Goal: Task Accomplishment & Management: Complete application form

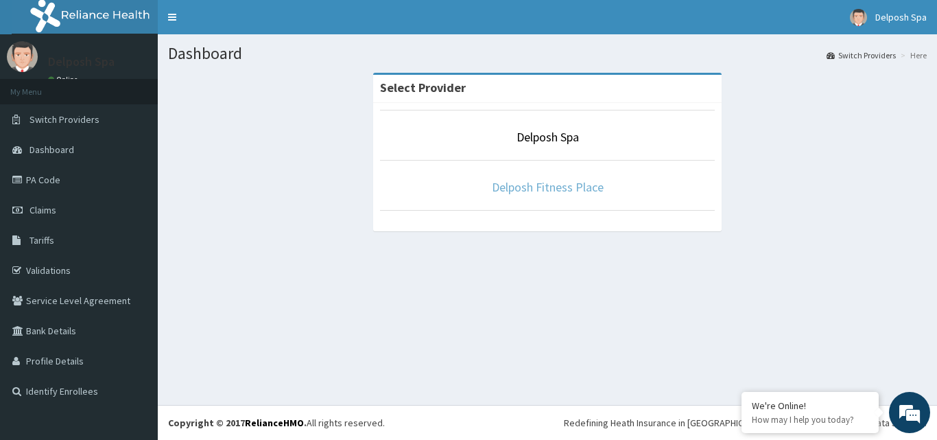
click at [553, 186] on link "Delposh Fitness Place" at bounding box center [548, 187] width 112 height 16
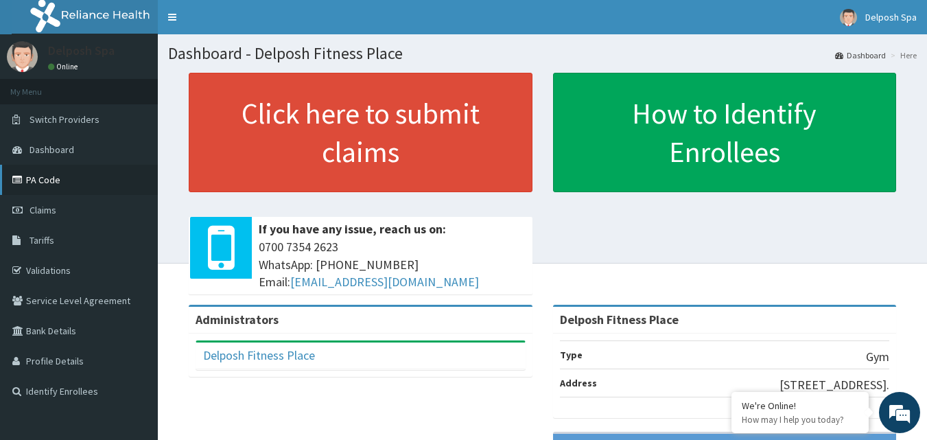
click at [59, 181] on link "PA Code" at bounding box center [79, 180] width 158 height 30
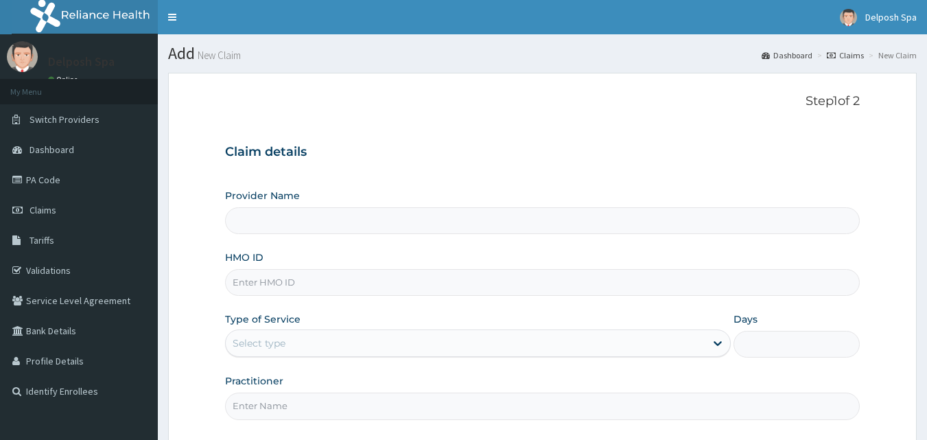
click at [534, 279] on input "HMO ID" at bounding box center [542, 282] width 635 height 27
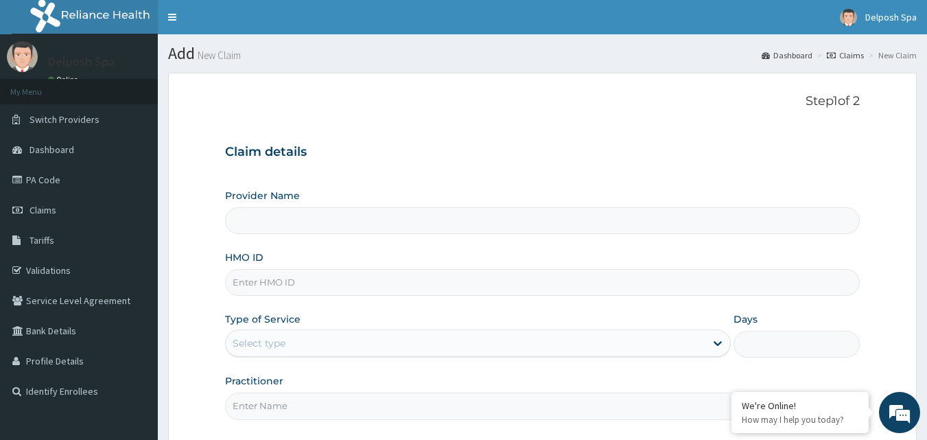
type input "Delposh Fitness Place"
type input "1"
type input "b"
type input "BJL/10002/A"
click at [469, 408] on input "Practitioner" at bounding box center [542, 405] width 635 height 27
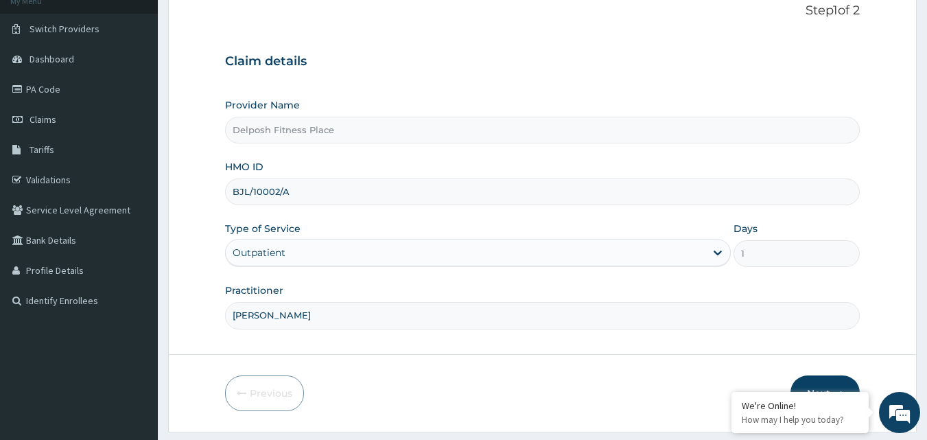
scroll to position [92, 0]
type input "CLARKSON"
click at [836, 380] on button "Next" at bounding box center [824, 392] width 69 height 36
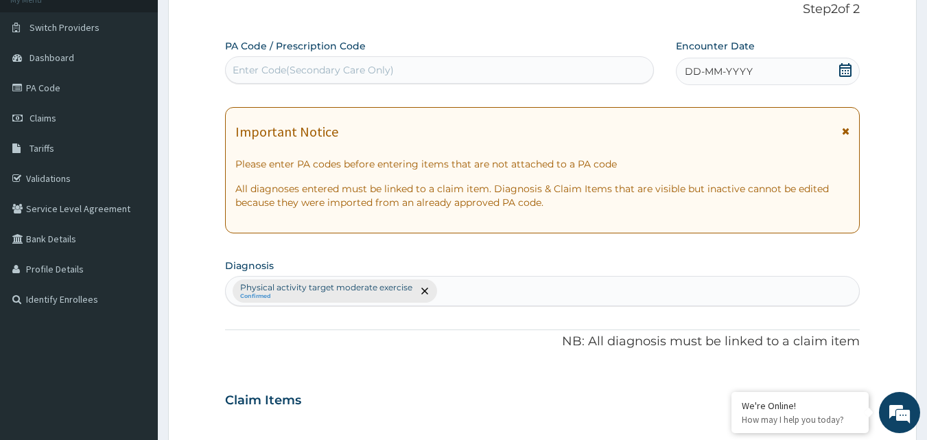
click at [398, 64] on div "Enter Code(Secondary Care Only)" at bounding box center [440, 70] width 428 height 22
paste input "PA/98EF09"
type input "PA/98EF09"
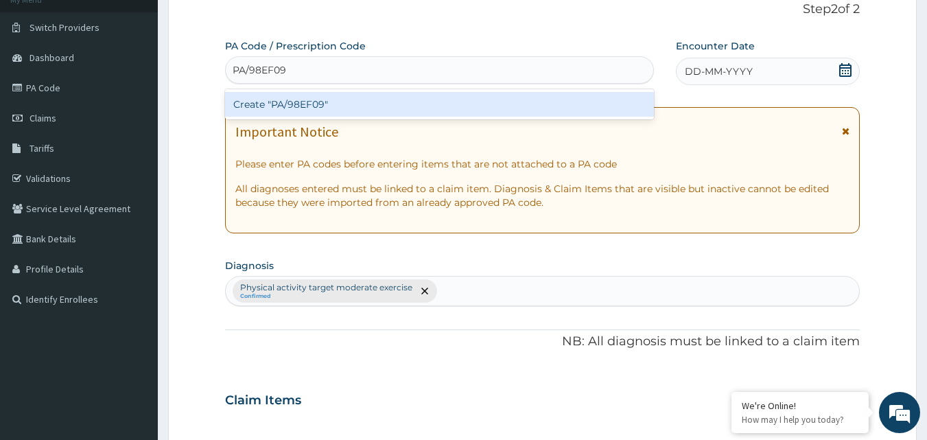
click at [377, 108] on div "Create "PA/98EF09"" at bounding box center [439, 104] width 429 height 25
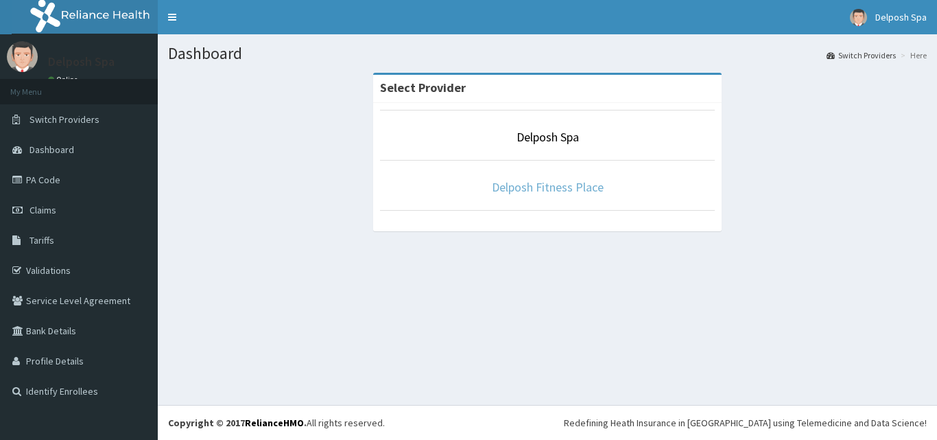
click at [506, 188] on link "Delposh Fitness Place" at bounding box center [548, 187] width 112 height 16
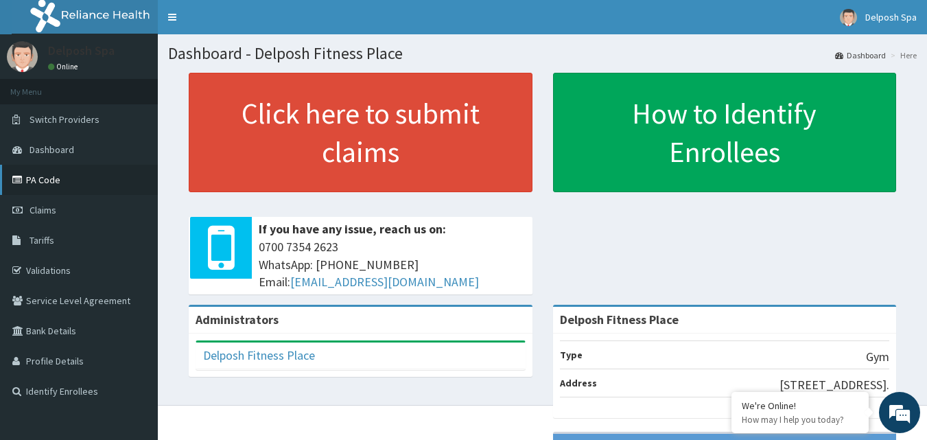
click at [86, 172] on link "PA Code" at bounding box center [79, 180] width 158 height 30
click at [64, 207] on link "Claims" at bounding box center [79, 210] width 158 height 30
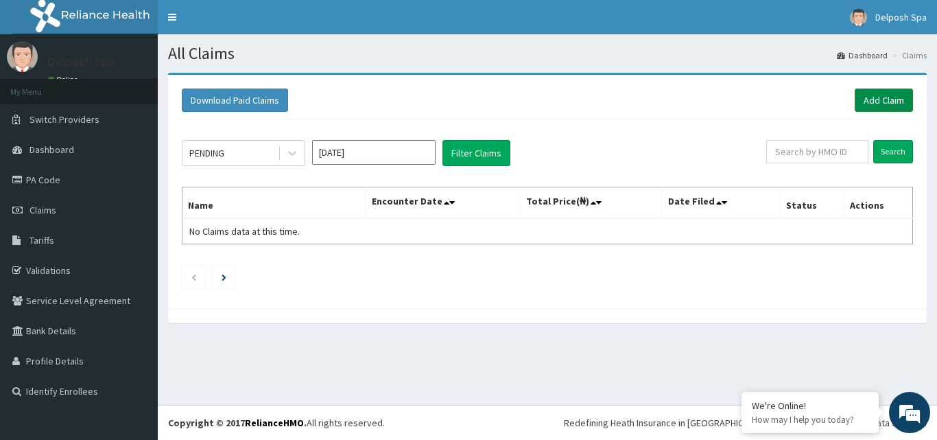
click at [878, 101] on link "Add Claim" at bounding box center [884, 100] width 58 height 23
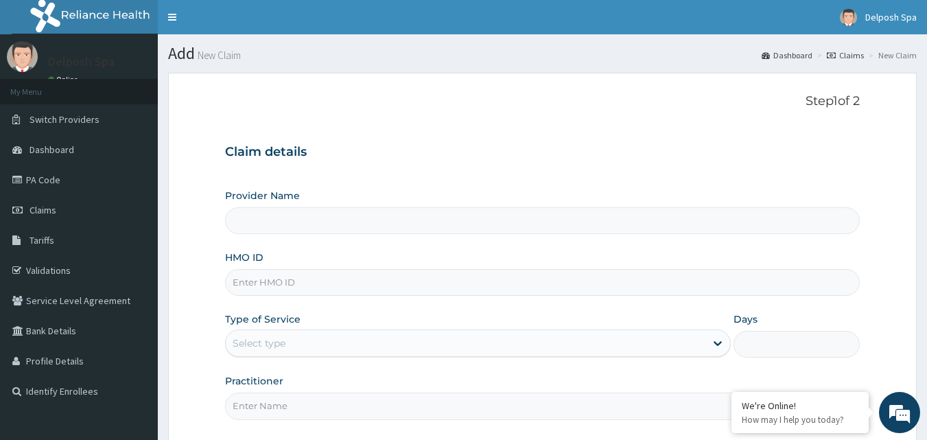
type input "Delposh Fitness Place"
type input "1"
click at [332, 281] on input "HMO ID" at bounding box center [542, 282] width 635 height 27
type input "BJL/10002/A"
click at [323, 405] on input "Practitioner" at bounding box center [542, 405] width 635 height 27
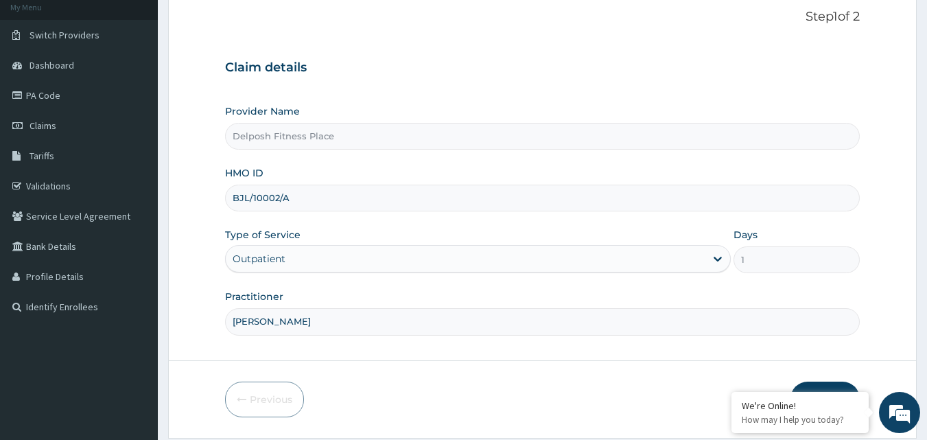
scroll to position [97, 0]
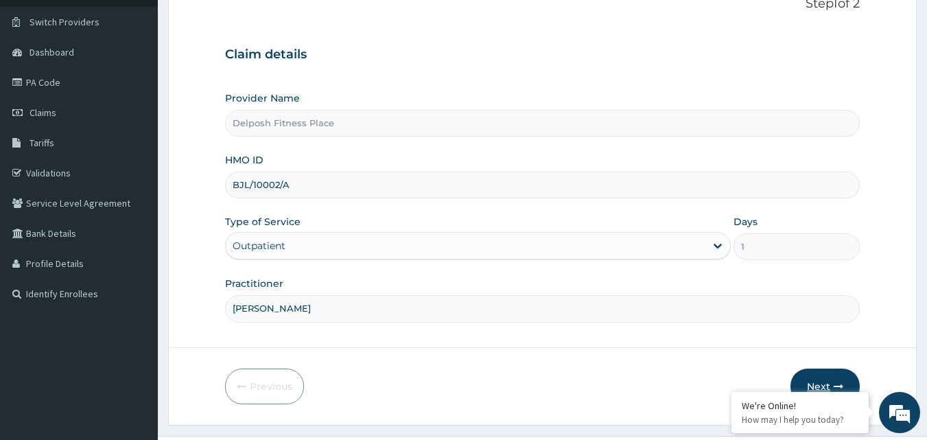
type input "CLARKSON"
click at [830, 379] on button "Next" at bounding box center [824, 386] width 69 height 36
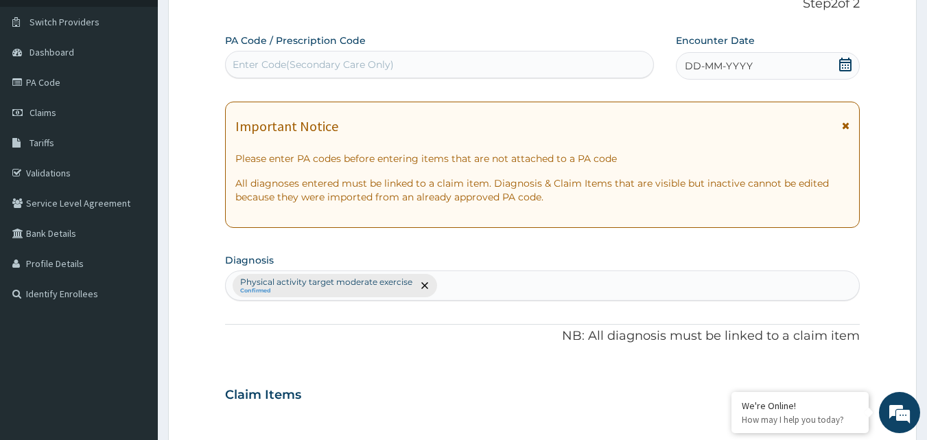
click at [456, 65] on div "Enter Code(Secondary Care Only)" at bounding box center [440, 65] width 428 height 22
paste input "PA/98EF09"
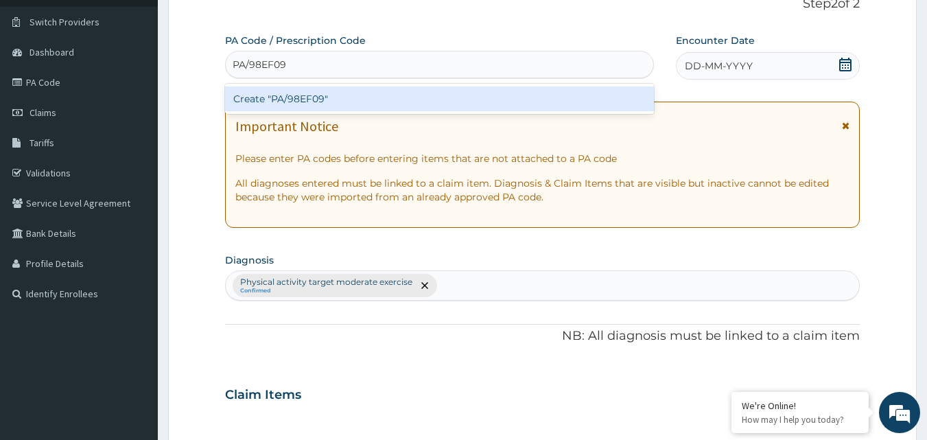
type input "PA/98EF09"
click at [429, 101] on div "Create "PA/98EF09"" at bounding box center [439, 98] width 429 height 25
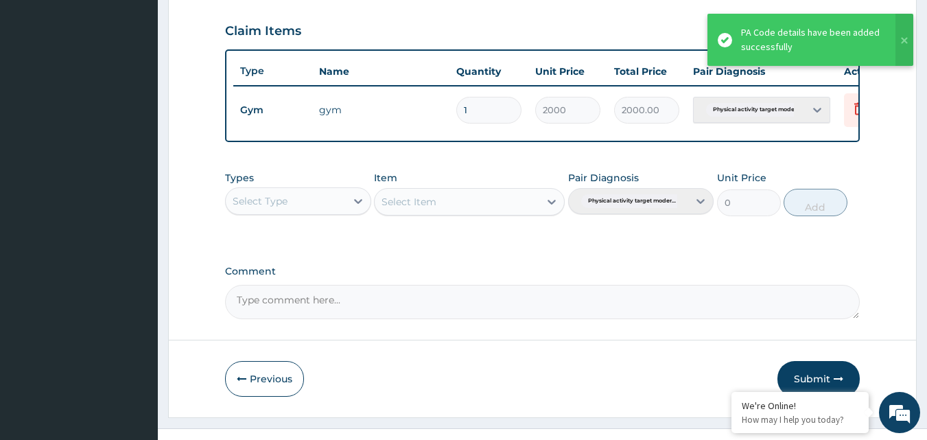
scroll to position [495, 0]
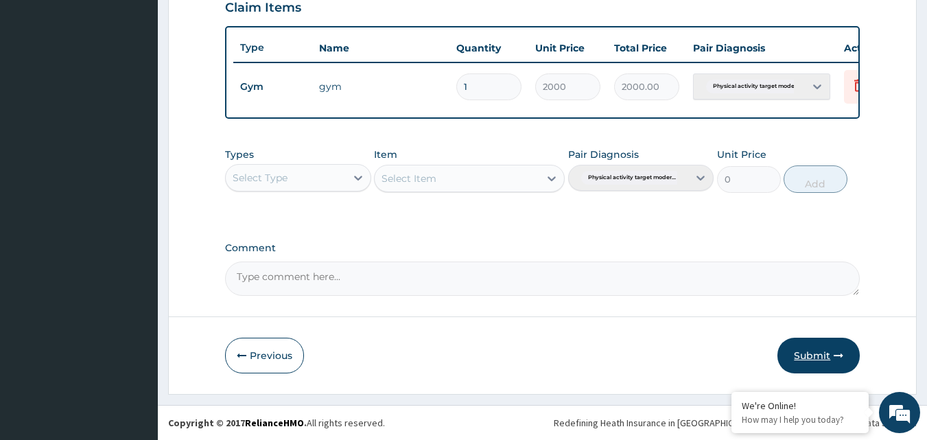
click at [823, 353] on button "Submit" at bounding box center [818, 356] width 82 height 36
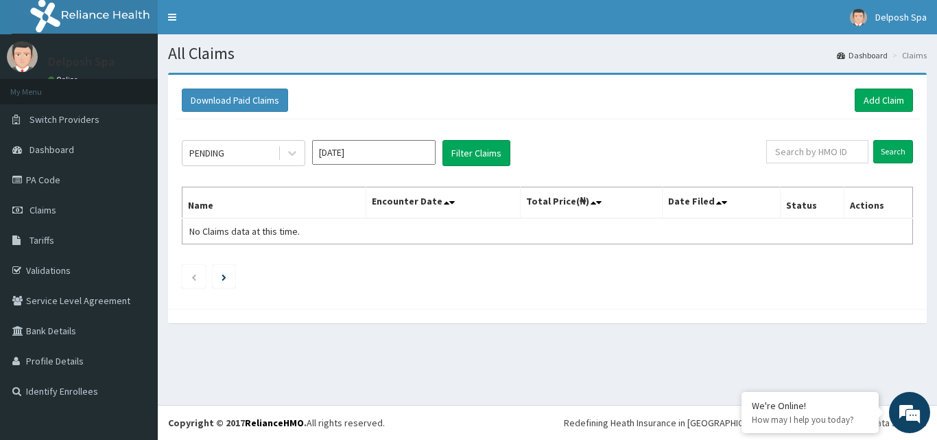
click at [467, 89] on div "Download Paid Claims Add Claim" at bounding box center [547, 100] width 731 height 23
click at [90, 187] on link "PA Code" at bounding box center [79, 180] width 158 height 30
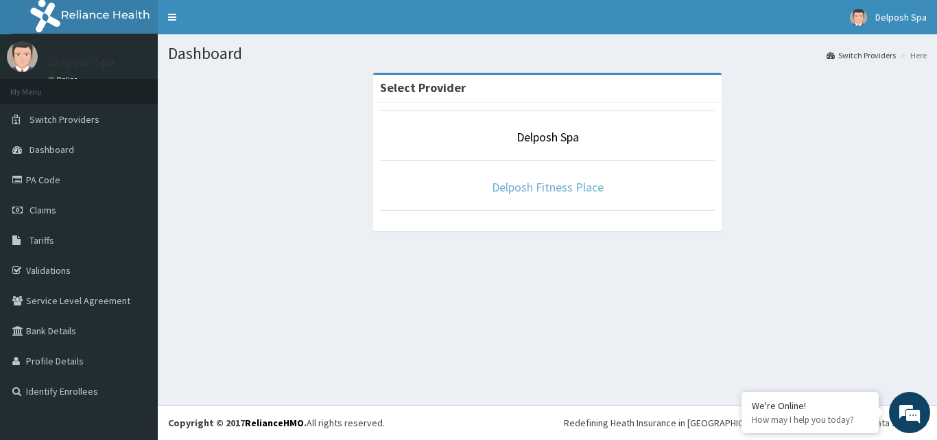
click at [567, 187] on link "Delposh Fitness Place" at bounding box center [548, 187] width 112 height 16
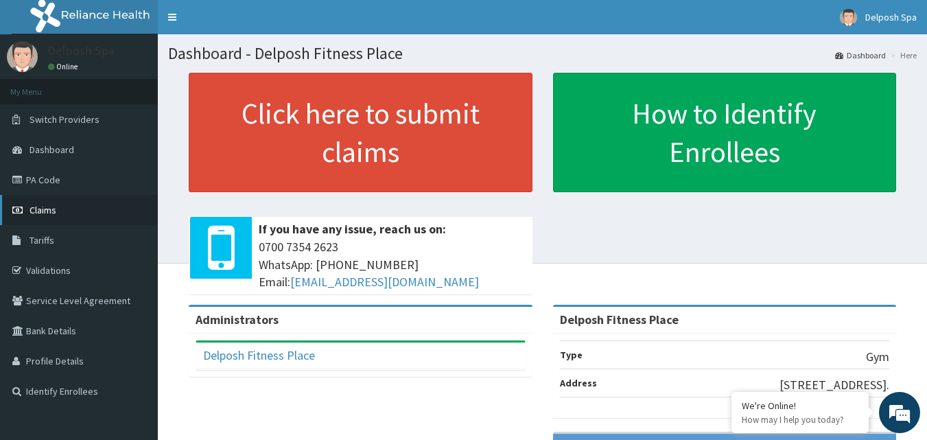
click at [95, 211] on link "Claims" at bounding box center [79, 210] width 158 height 30
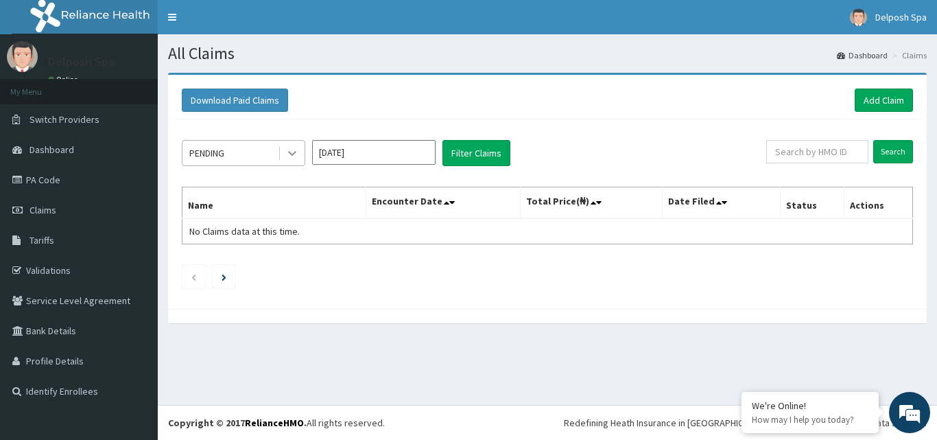
click at [294, 154] on icon at bounding box center [292, 154] width 8 height 5
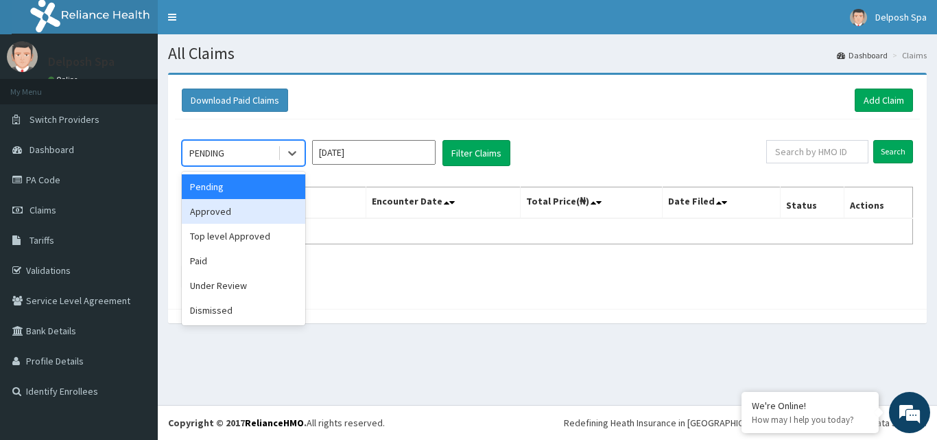
click at [261, 204] on div "Approved" at bounding box center [243, 211] width 123 height 25
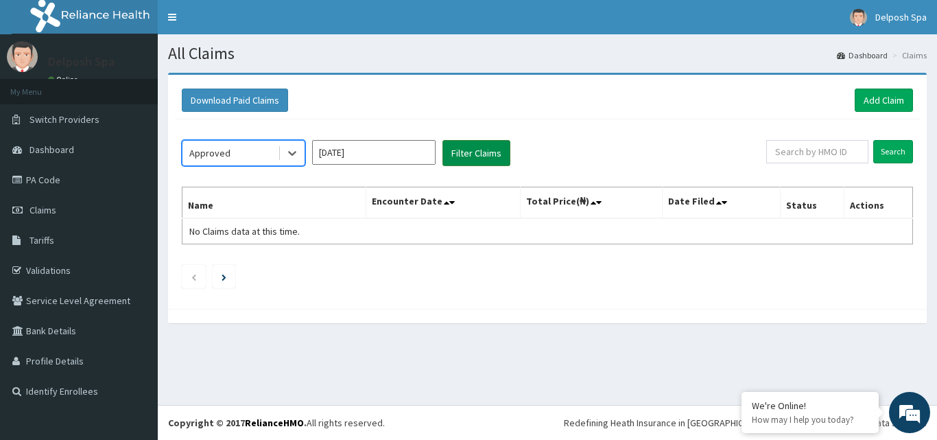
click at [456, 154] on button "Filter Claims" at bounding box center [477, 153] width 68 height 26
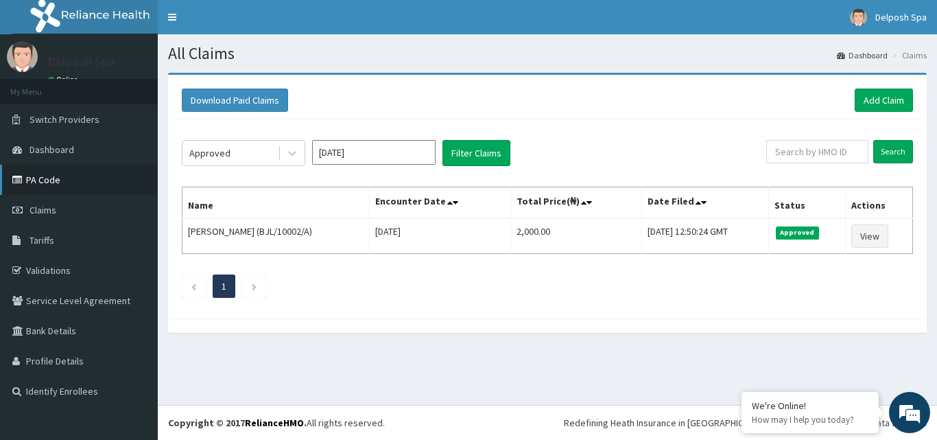
click at [103, 178] on link "PA Code" at bounding box center [79, 180] width 158 height 30
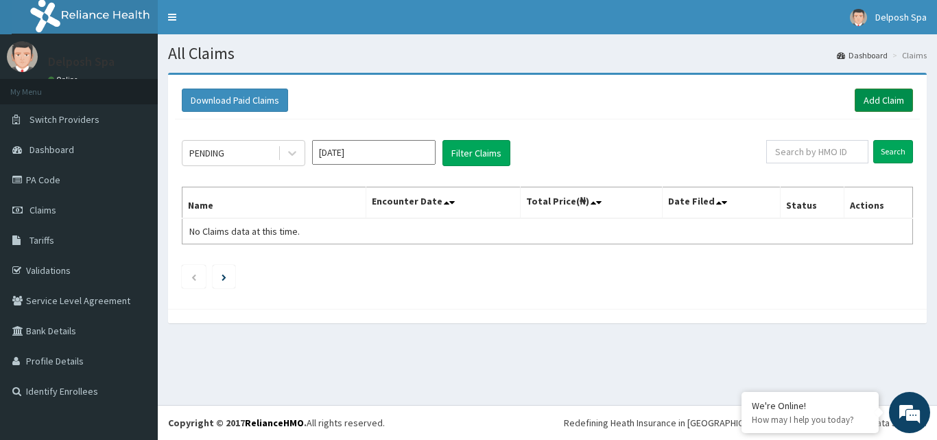
click at [883, 93] on link "Add Claim" at bounding box center [884, 100] width 58 height 23
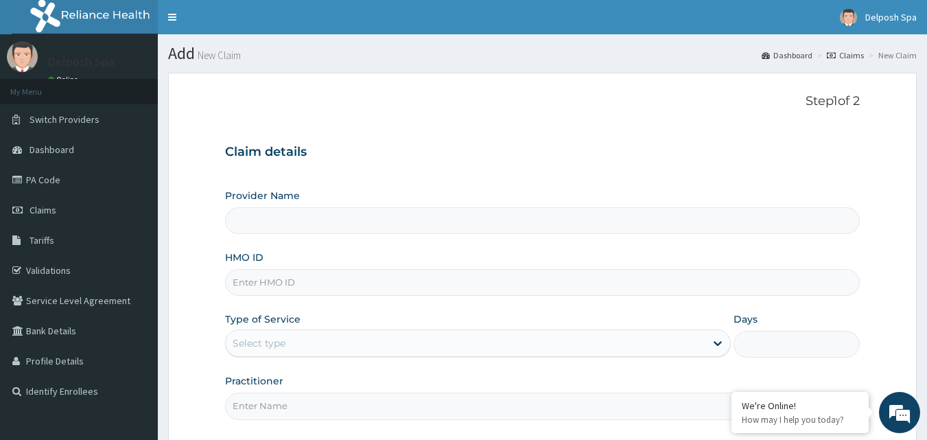
click at [464, 281] on input "HMO ID" at bounding box center [542, 282] width 635 height 27
type input "e"
type input "Delposh Fitness Place"
type input "1"
type input "ENP/11802/D"
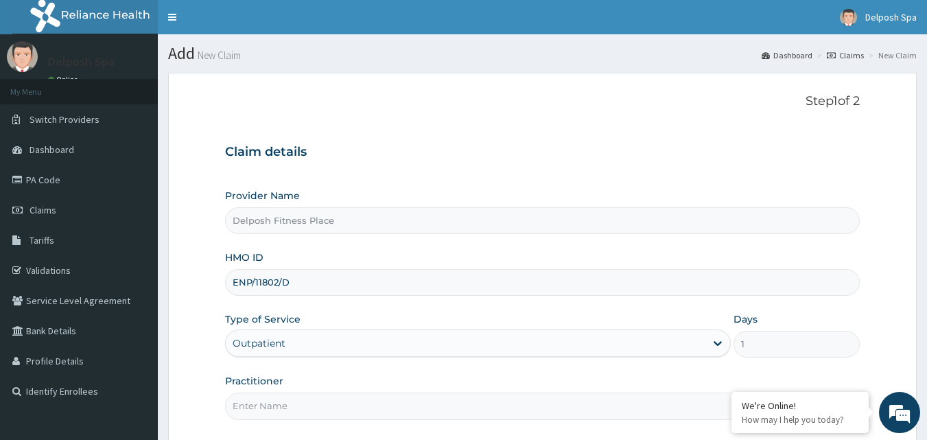
click at [350, 393] on input "Practitioner" at bounding box center [542, 405] width 635 height 27
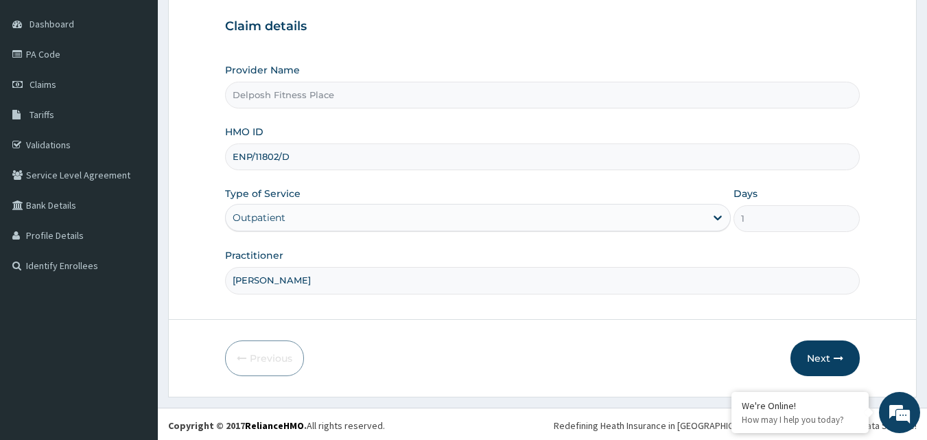
scroll to position [128, 0]
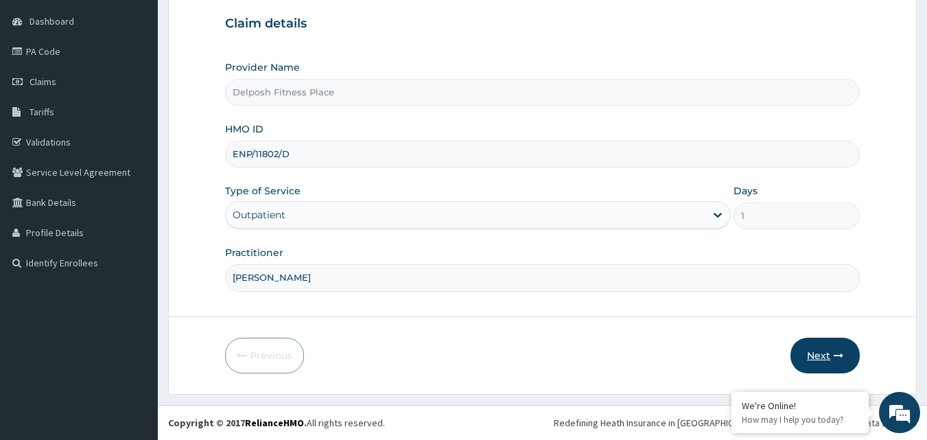
type input "[PERSON_NAME]"
click at [823, 354] on button "Next" at bounding box center [824, 356] width 69 height 36
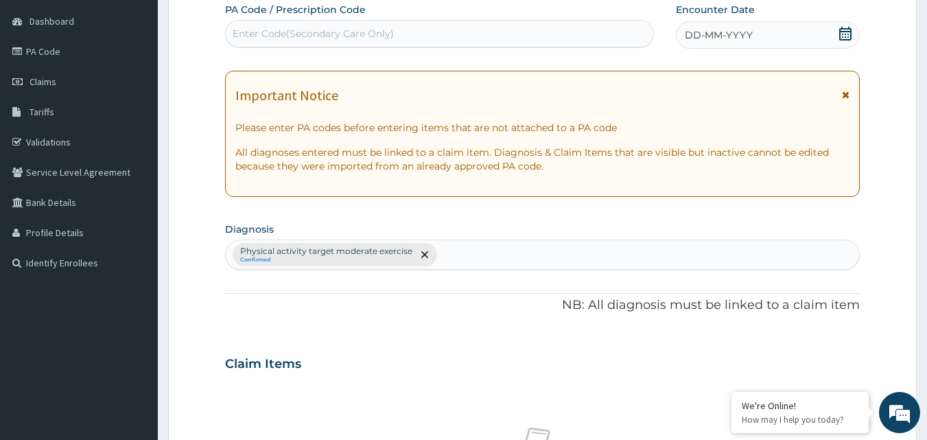
click at [384, 38] on div "Enter Code(Secondary Care Only)" at bounding box center [313, 34] width 161 height 14
paste input "PA/5D5FE3"
type input "PA/5D5FE3"
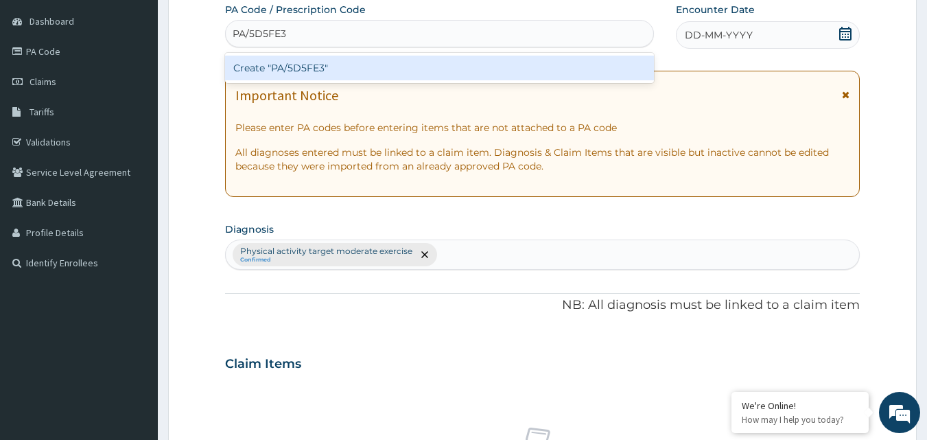
click at [365, 63] on div "Create "PA/5D5FE3"" at bounding box center [439, 68] width 429 height 25
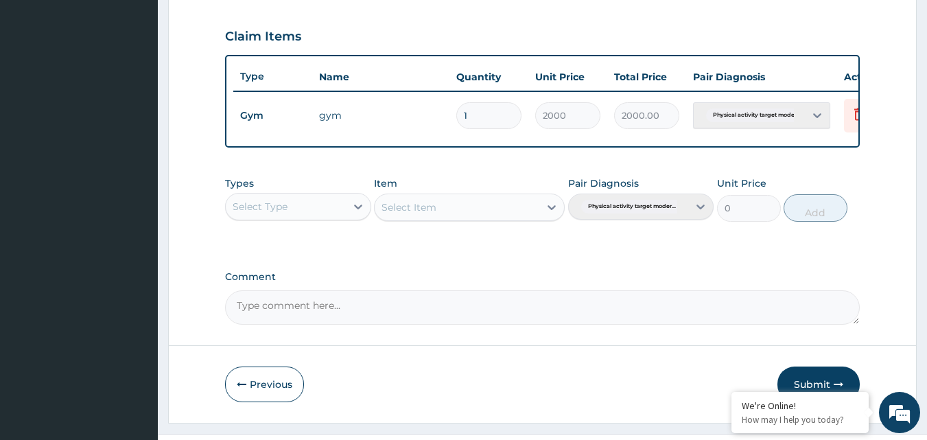
scroll to position [495, 0]
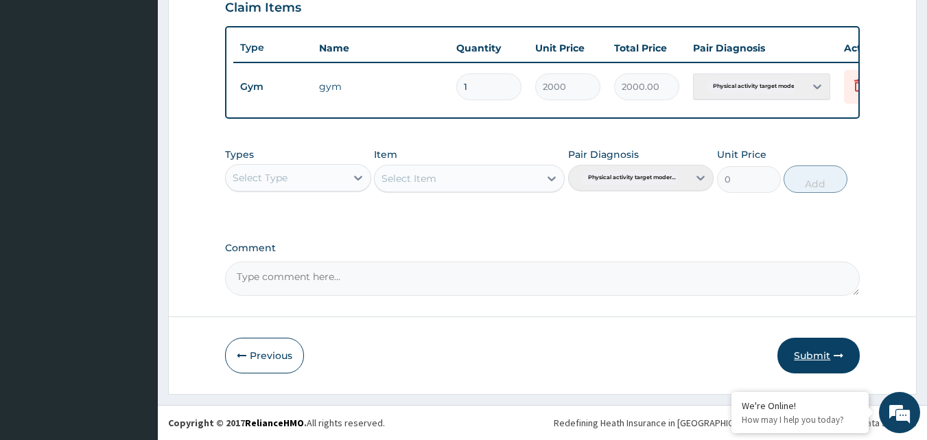
click at [813, 354] on button "Submit" at bounding box center [818, 356] width 82 height 36
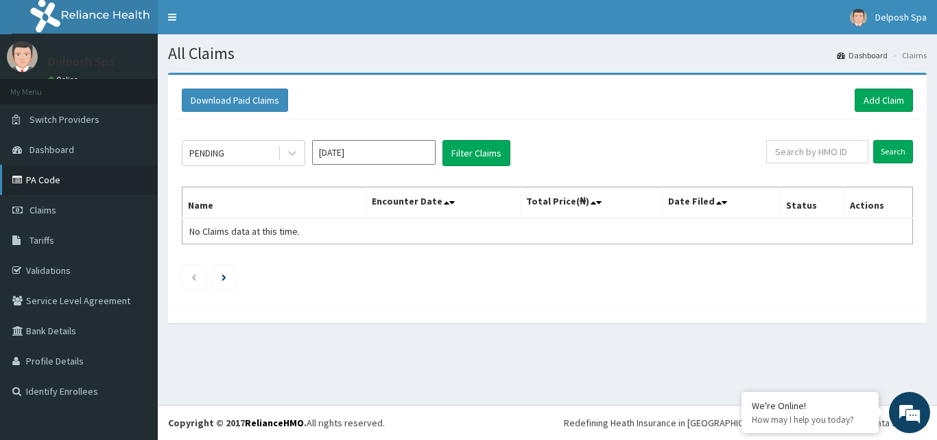
click at [67, 180] on link "PA Code" at bounding box center [79, 180] width 158 height 30
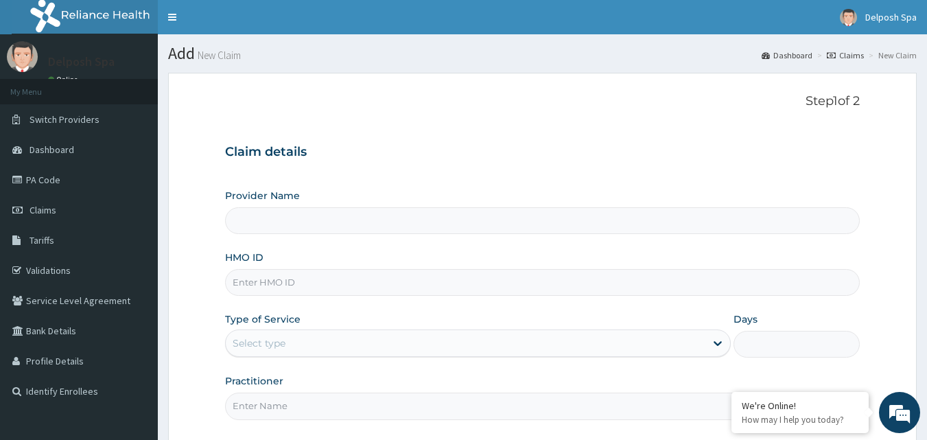
click at [513, 289] on input "HMO ID" at bounding box center [542, 282] width 635 height 27
type input "Delposh Fitness Place"
type input "1"
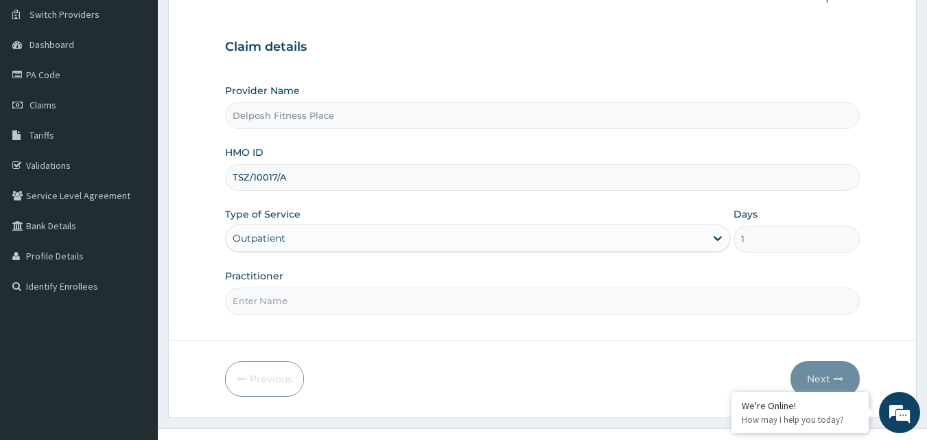
scroll to position [111, 0]
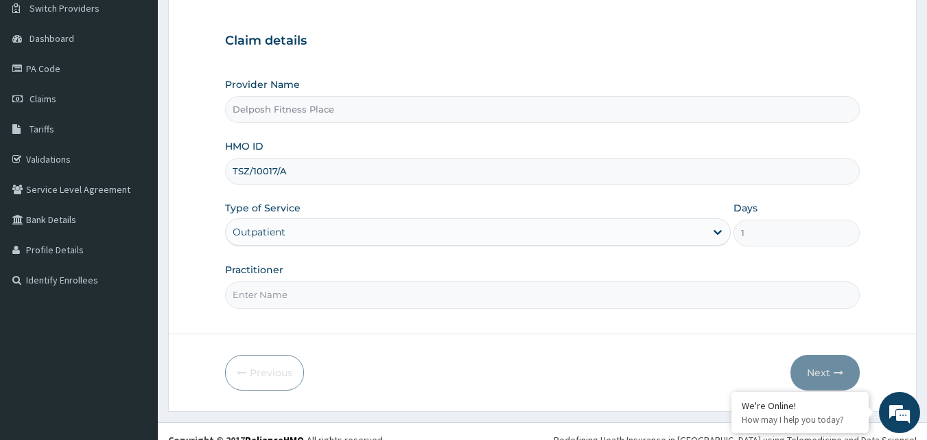
type input "TSZ/10017/A"
click at [649, 296] on input "Practitioner" at bounding box center [542, 294] width 635 height 27
type input "CLARKSON"
click at [816, 368] on button "Next" at bounding box center [824, 373] width 69 height 36
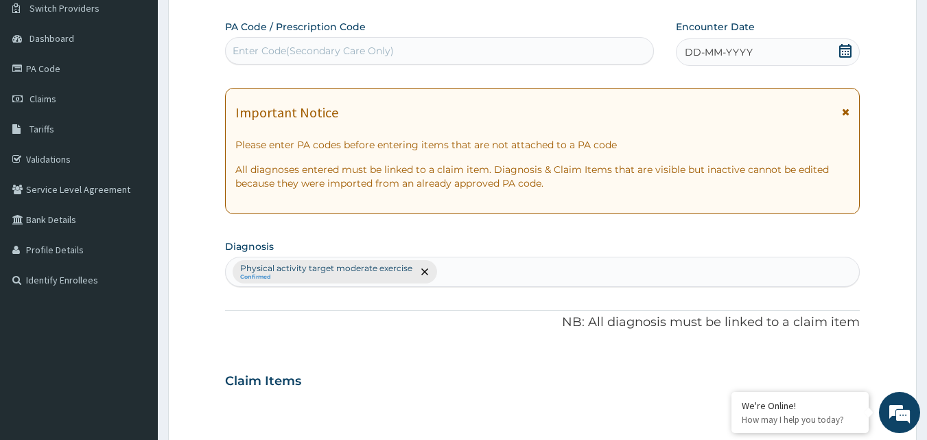
click at [408, 59] on div "Enter Code(Secondary Care Only)" at bounding box center [440, 51] width 428 height 22
paste input "PA/0CF450"
type input "PA/0CF450"
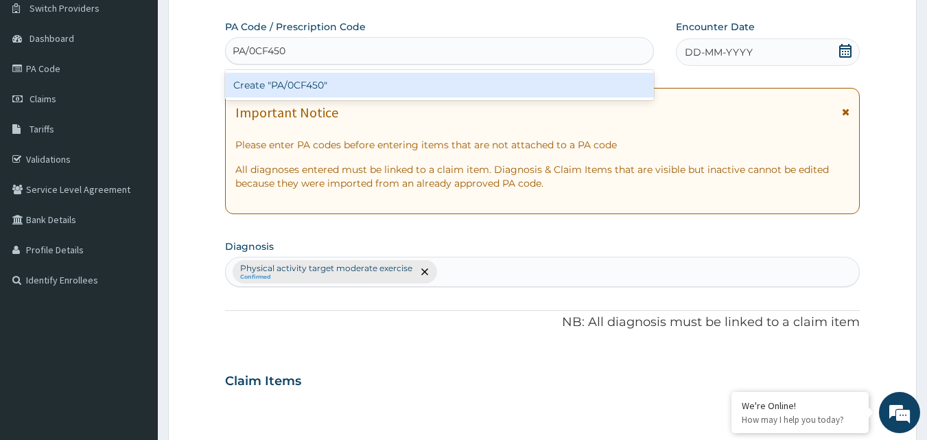
click at [398, 79] on div "Create "PA/0CF450"" at bounding box center [439, 85] width 429 height 25
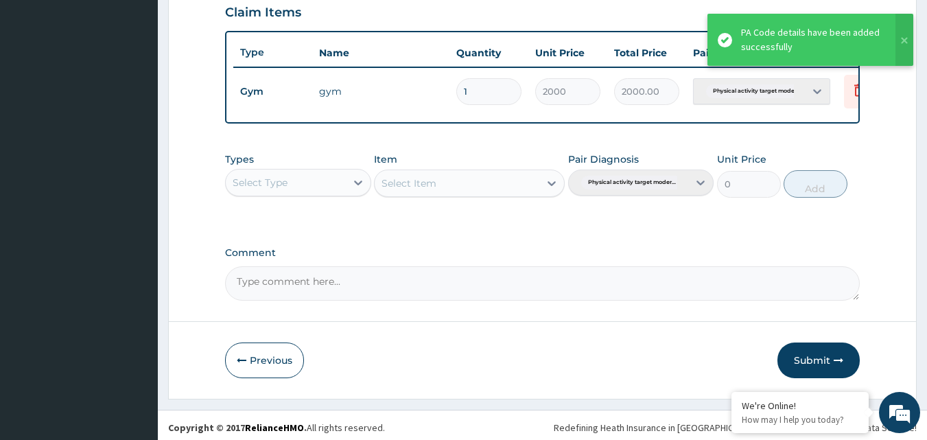
scroll to position [495, 0]
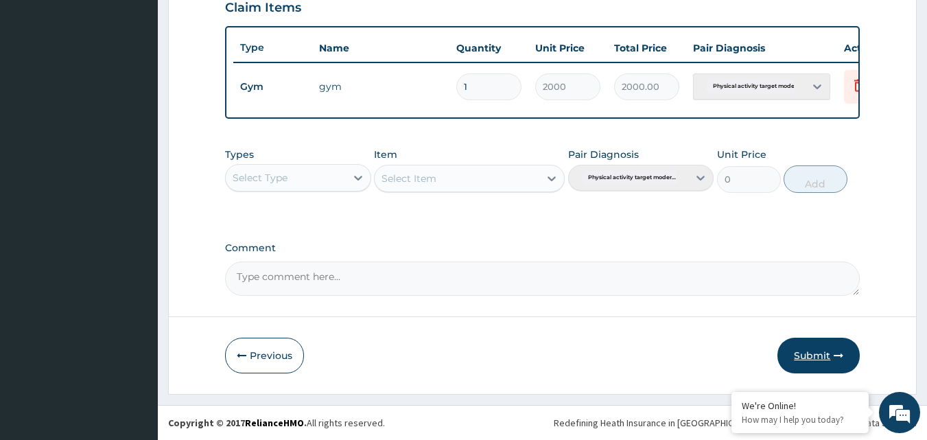
click at [834, 353] on icon "button" at bounding box center [839, 356] width 10 height 10
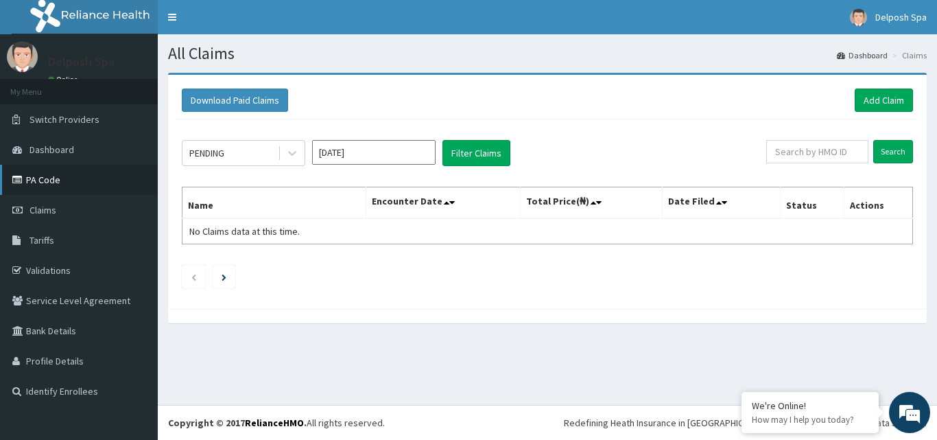
click at [95, 176] on link "PA Code" at bounding box center [79, 180] width 158 height 30
click at [887, 101] on link "Add Claim" at bounding box center [884, 100] width 58 height 23
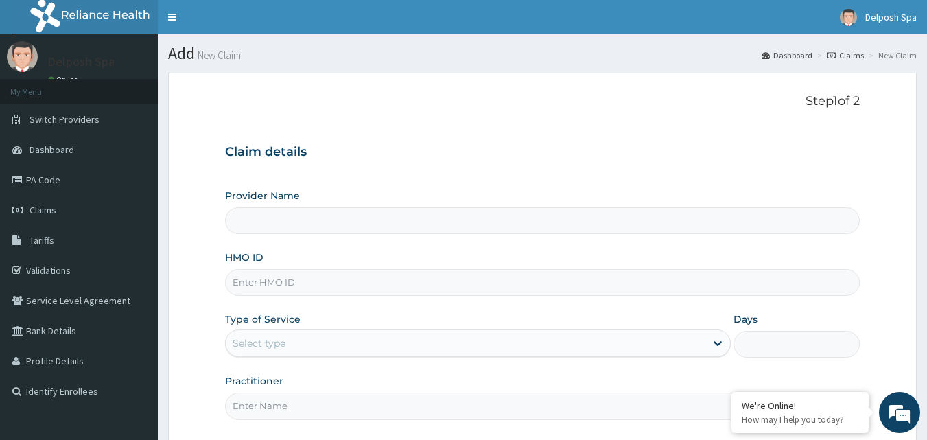
click at [598, 284] on input "HMO ID" at bounding box center [542, 282] width 635 height 27
type input "FSG"
type input "Delposh Fitness Place"
type input "1"
type input "FSG/10012/A"
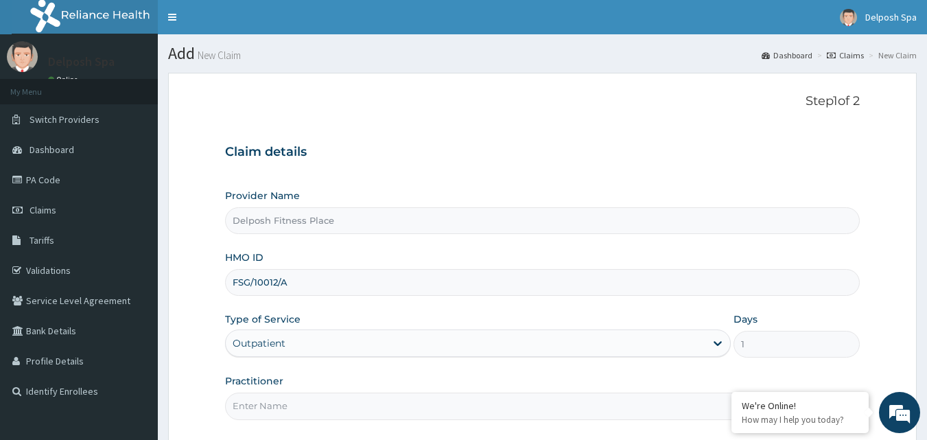
click at [298, 398] on input "Practitioner" at bounding box center [542, 405] width 635 height 27
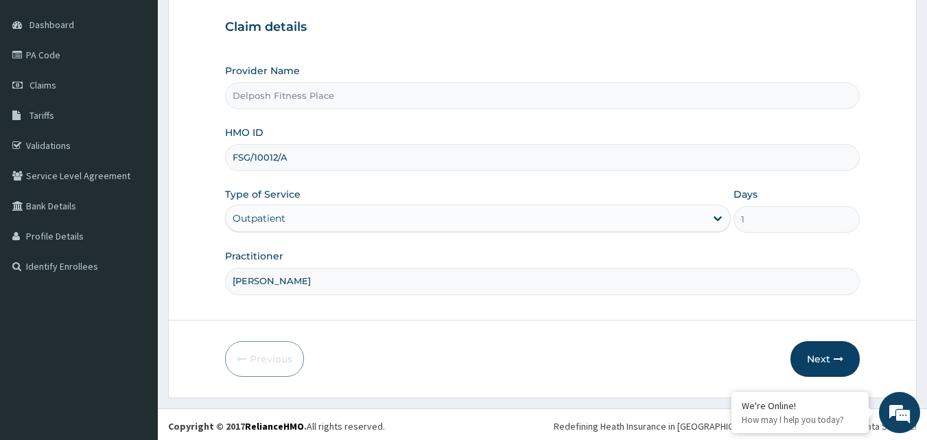
scroll to position [128, 0]
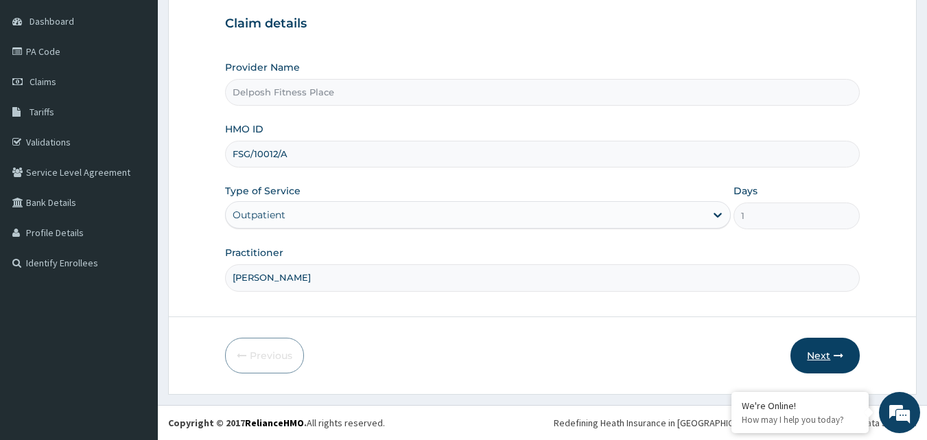
type input "[PERSON_NAME]"
click at [845, 347] on button "Next" at bounding box center [824, 356] width 69 height 36
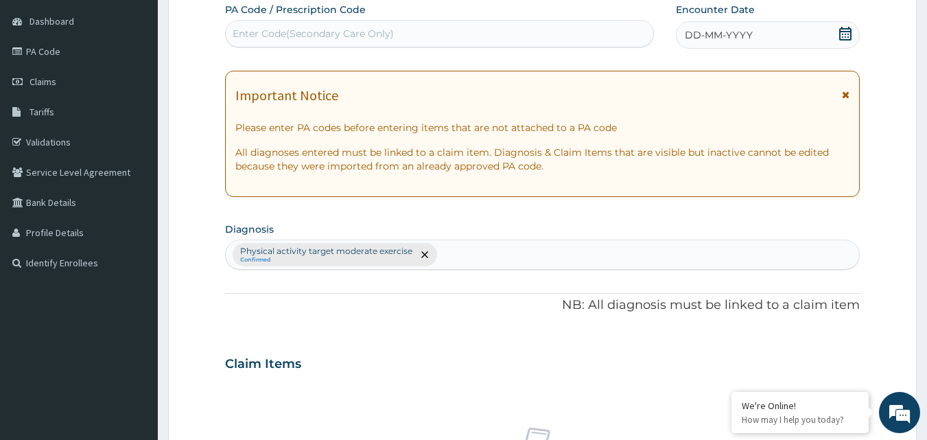
click at [355, 32] on div "Enter Code(Secondary Care Only)" at bounding box center [313, 34] width 161 height 14
paste input "PA/0C2B28"
type input "PA/0C2B28"
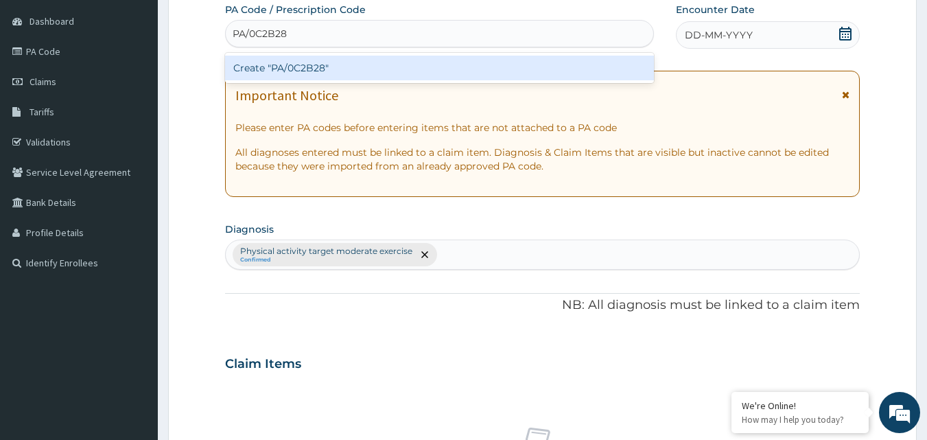
click at [342, 63] on div "Create "PA/0C2B28"" at bounding box center [439, 68] width 429 height 25
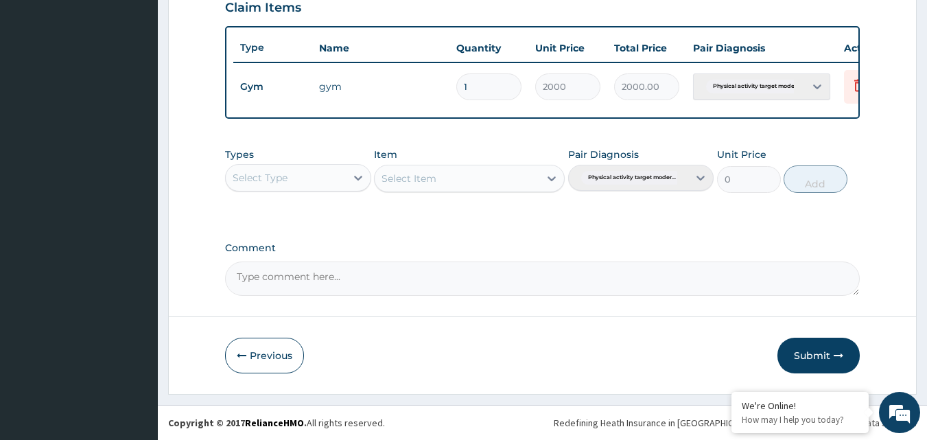
scroll to position [489, 0]
click at [831, 359] on button "Submit" at bounding box center [818, 356] width 82 height 36
